Goal: Information Seeking & Learning: Learn about a topic

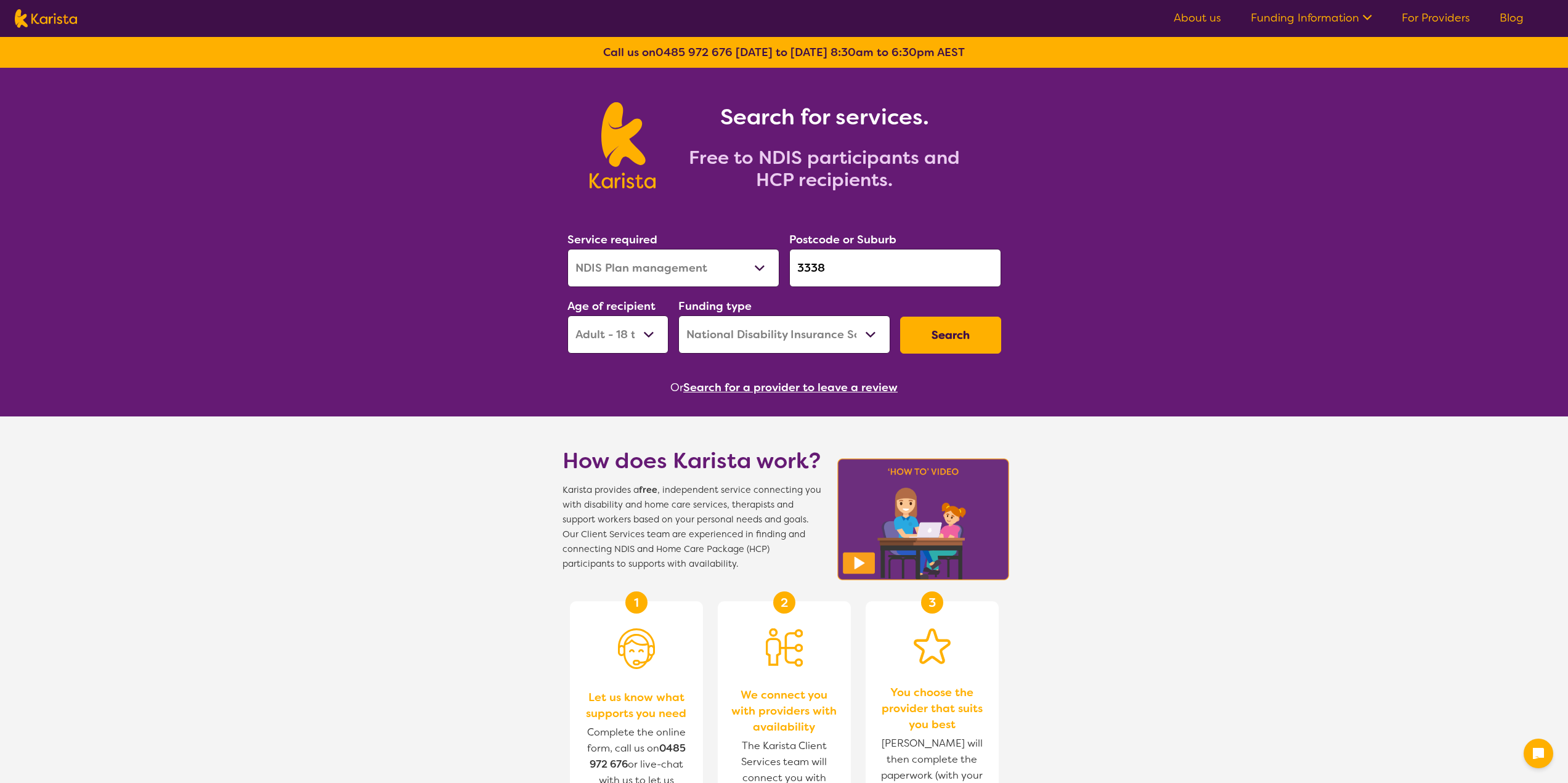
select select "NDIS Plan management"
select select "AD"
select select "NDIS"
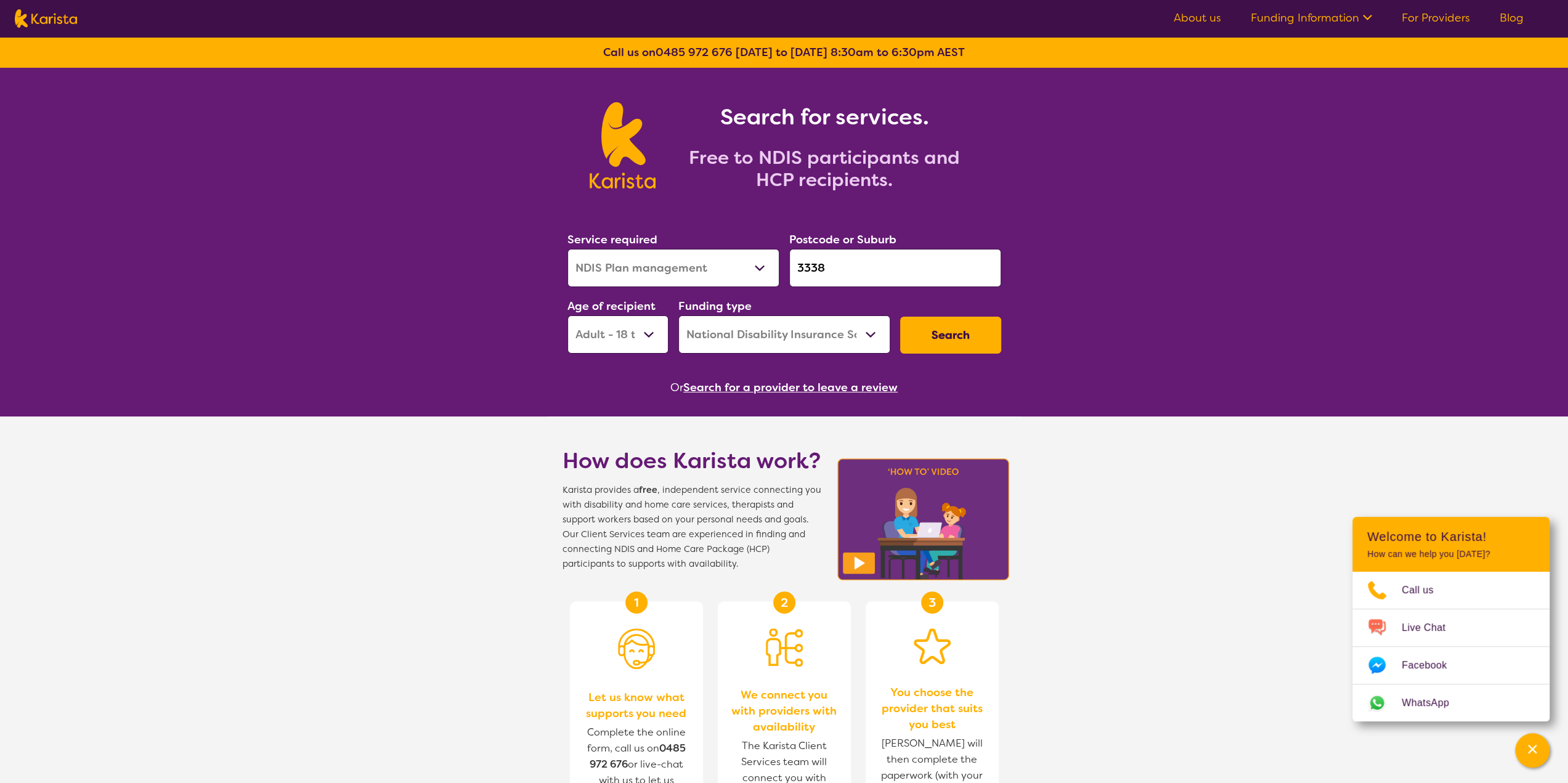
click at [791, 269] on input "3338" at bounding box center [894, 268] width 212 height 38
type input "3155"
click at [724, 270] on select "Allied Health Assistant Assessment ([MEDICAL_DATA] or [MEDICAL_DATA]) Behaviour…" at bounding box center [673, 268] width 212 height 38
select select "Domestic and home help"
click at [567, 249] on select "Allied Health Assistant Assessment ([MEDICAL_DATA] or [MEDICAL_DATA]) Behaviour…" at bounding box center [673, 268] width 212 height 38
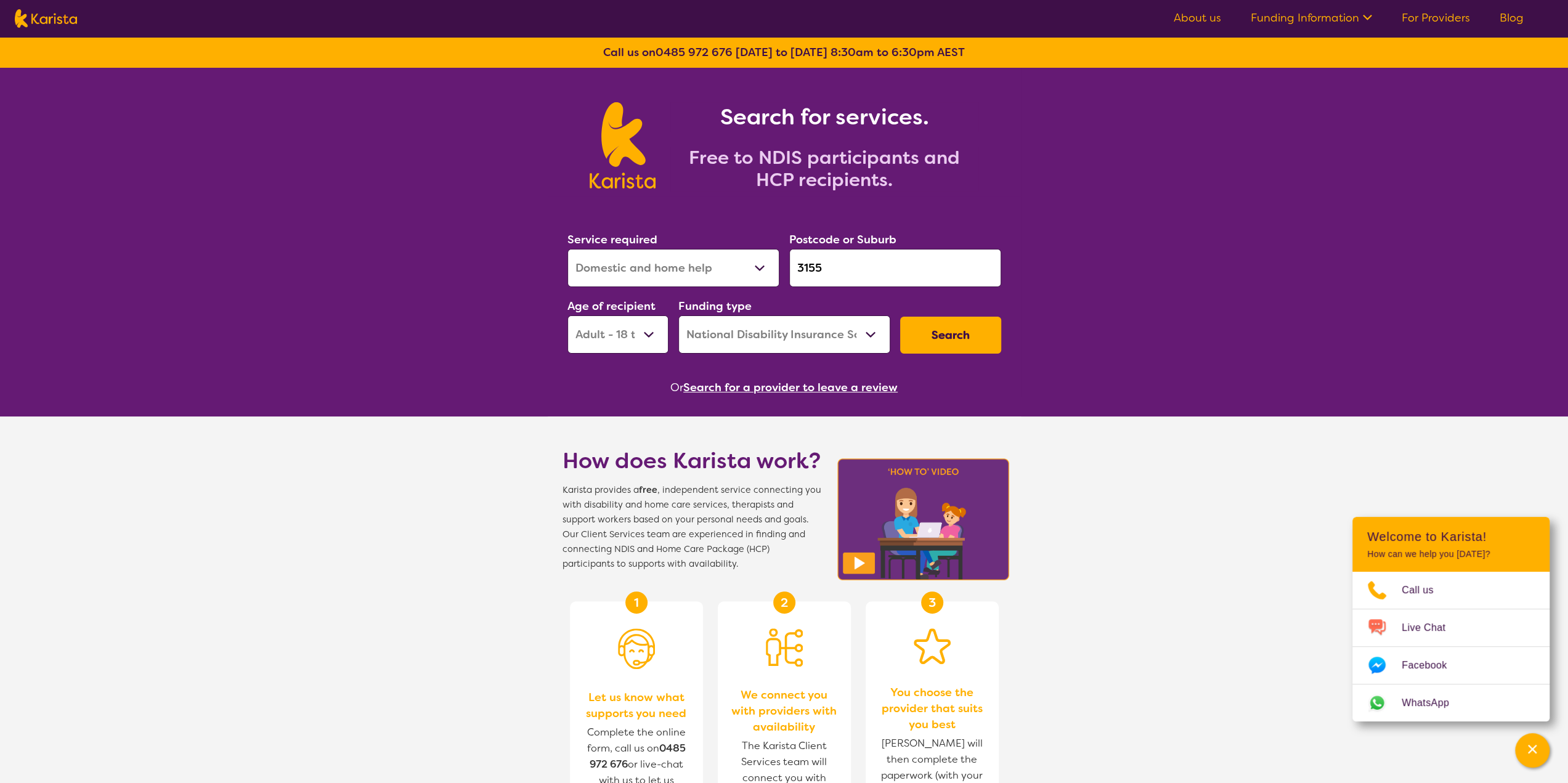
click at [999, 336] on button "Search" at bounding box center [951, 335] width 101 height 37
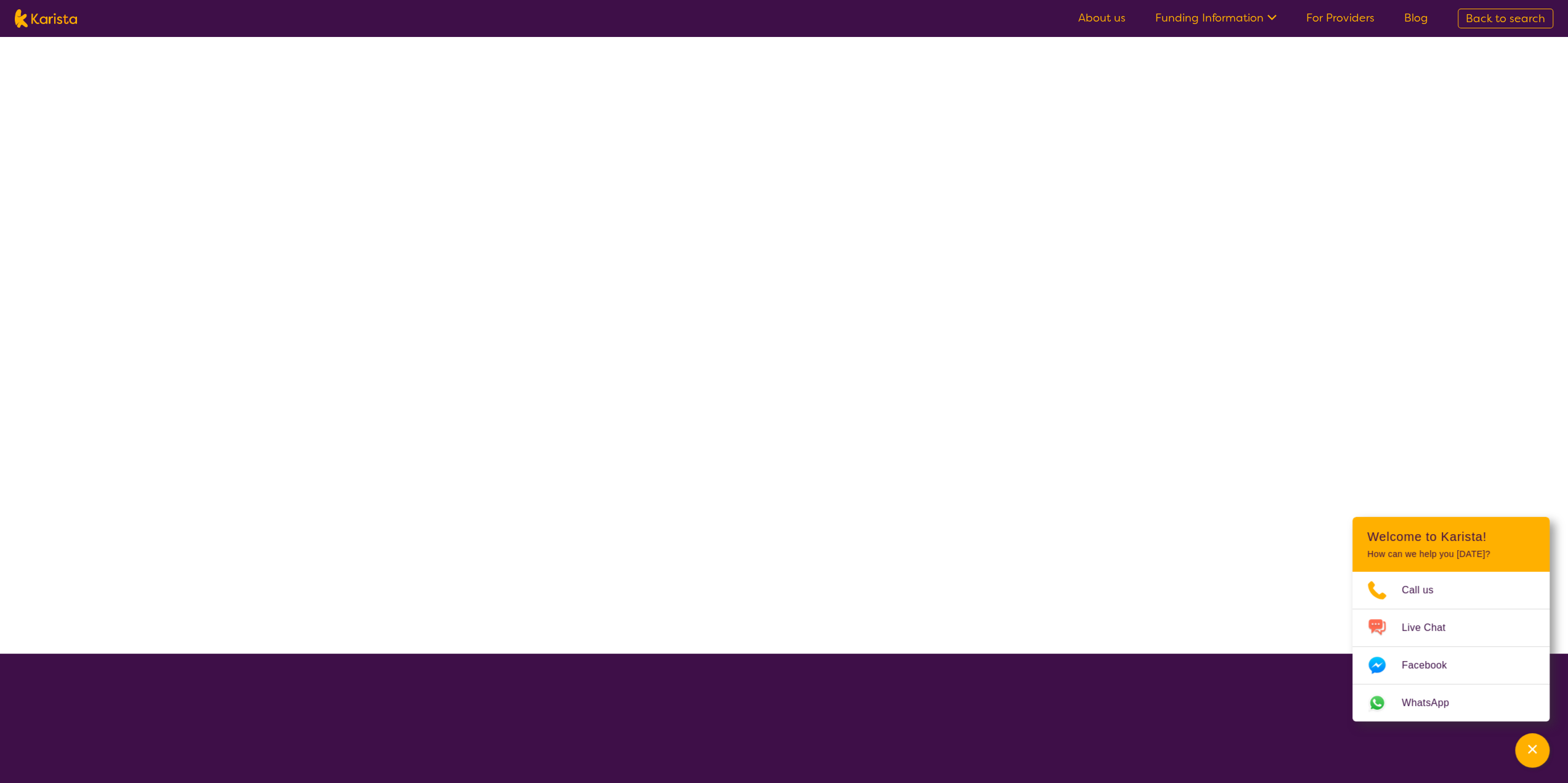
click at [971, 336] on div at bounding box center [784, 345] width 1568 height 616
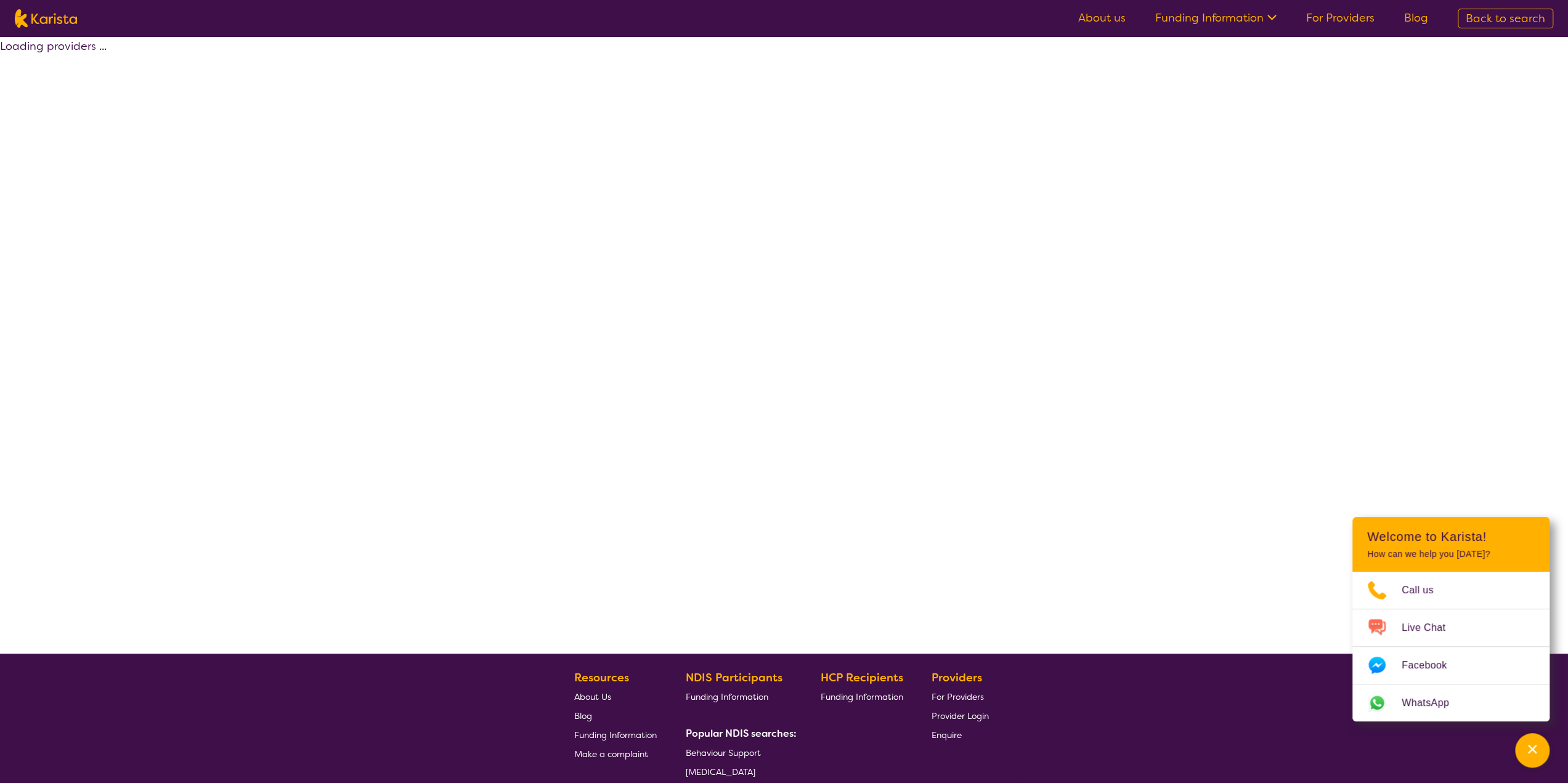
select select "by_score"
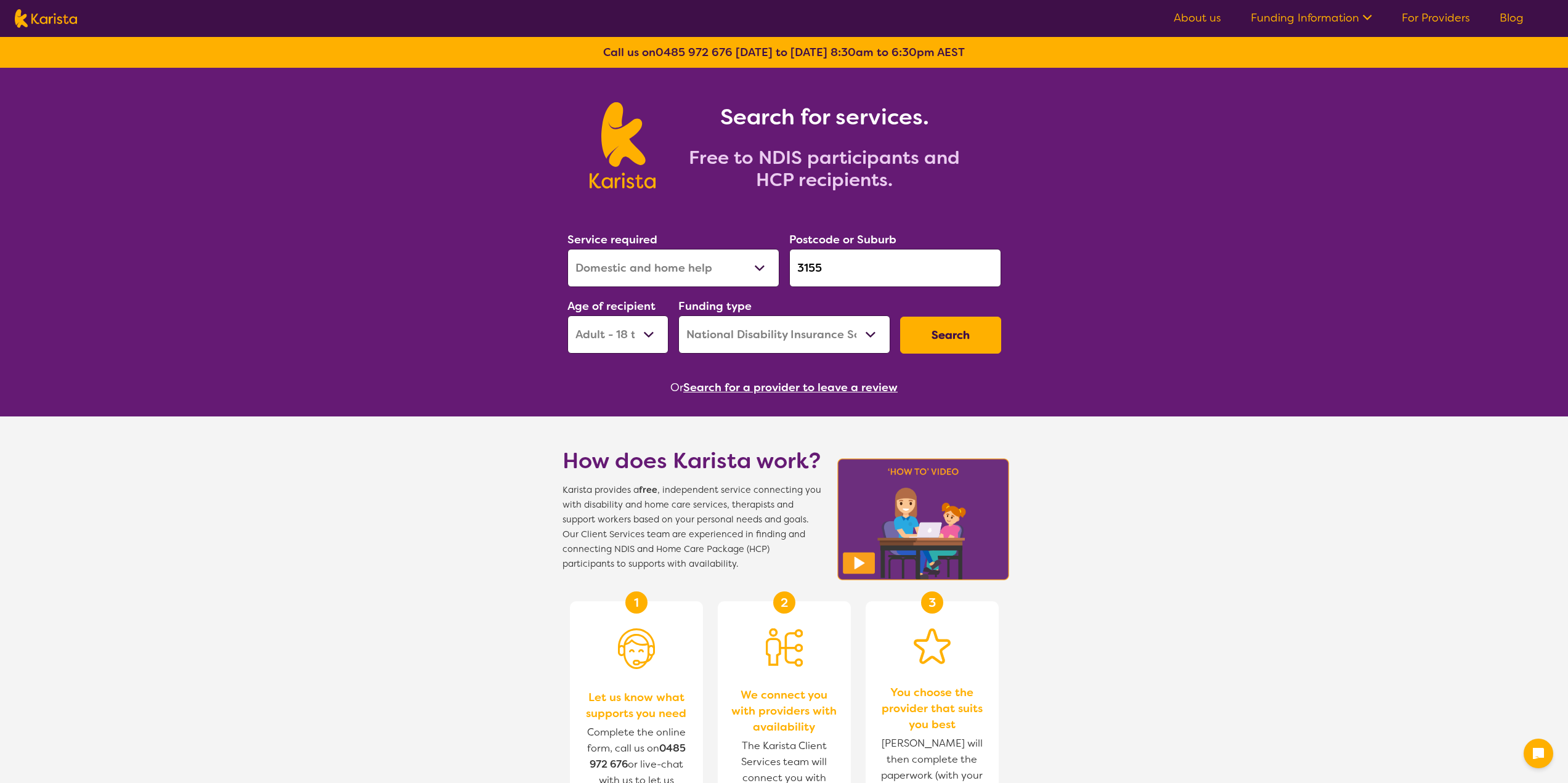
select select "Domestic and home help"
select select "AD"
select select "NDIS"
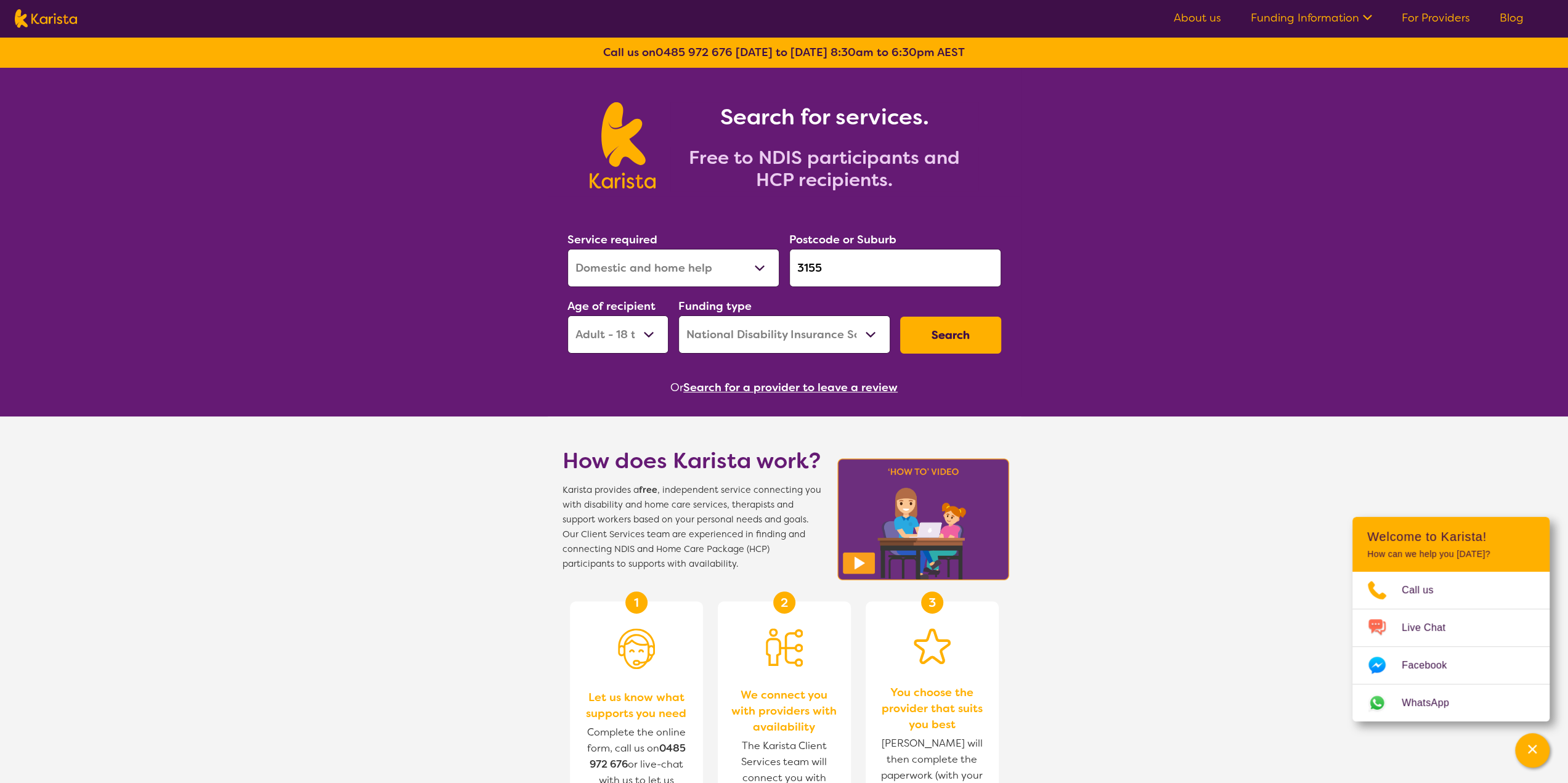
click at [780, 271] on div "Service required Allied Health Assistant Assessment ([MEDICAL_DATA] or [MEDICAL…" at bounding box center [784, 292] width 444 height 133
type input "3155"
click at [945, 331] on button "Search" at bounding box center [951, 335] width 101 height 37
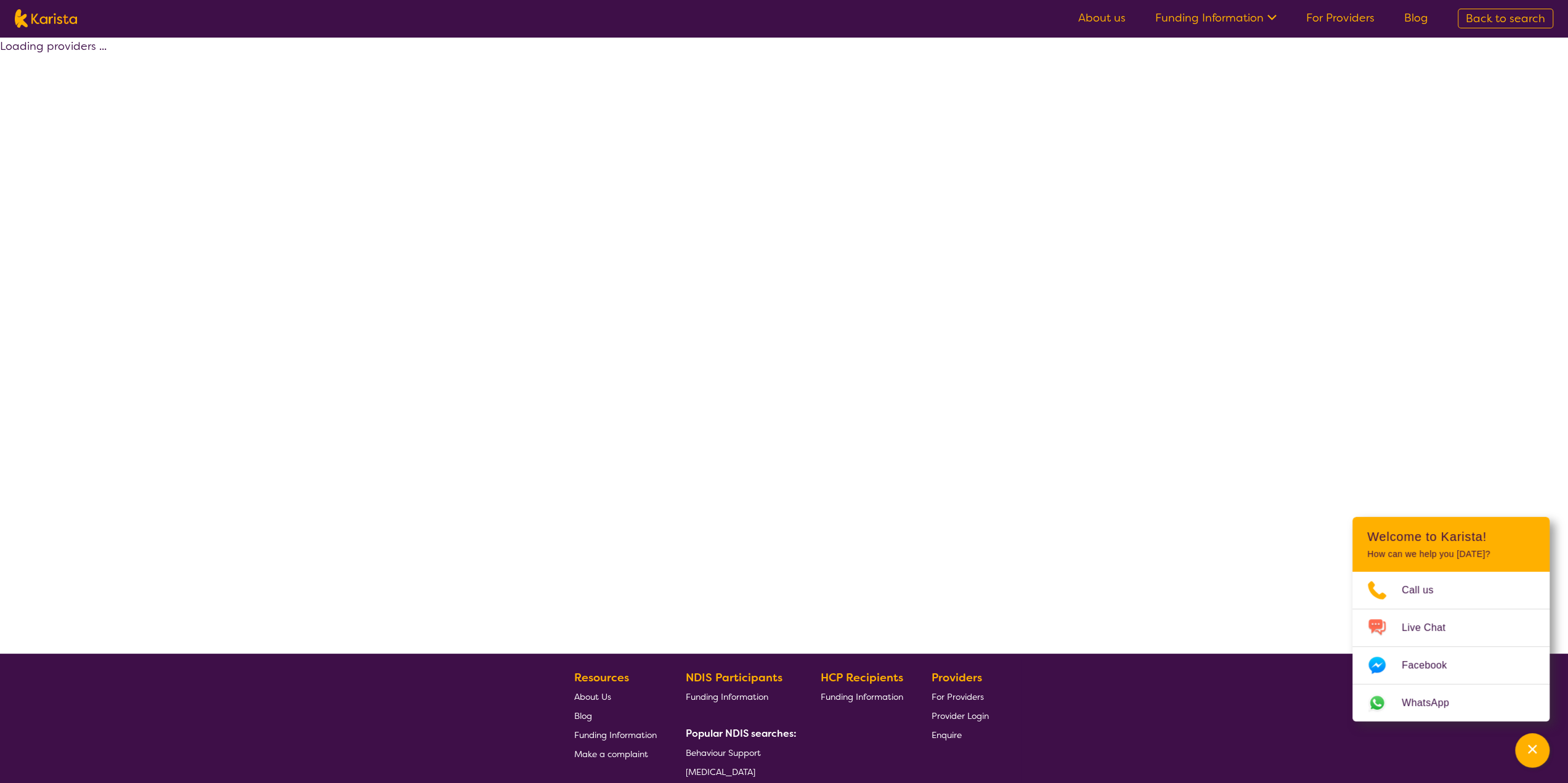
select select "by_score"
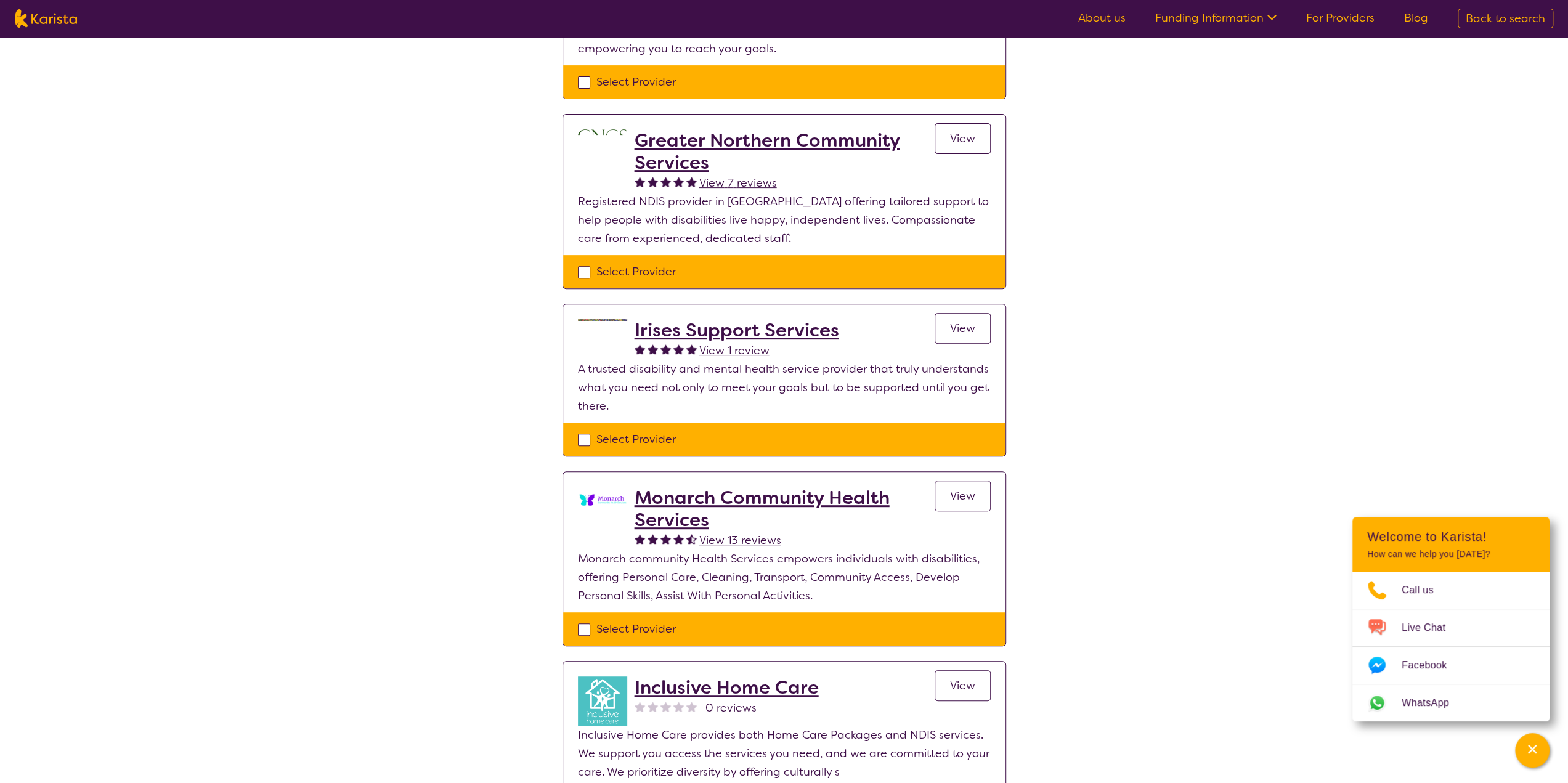
scroll to position [431, 0]
